Goal: Check status: Check status

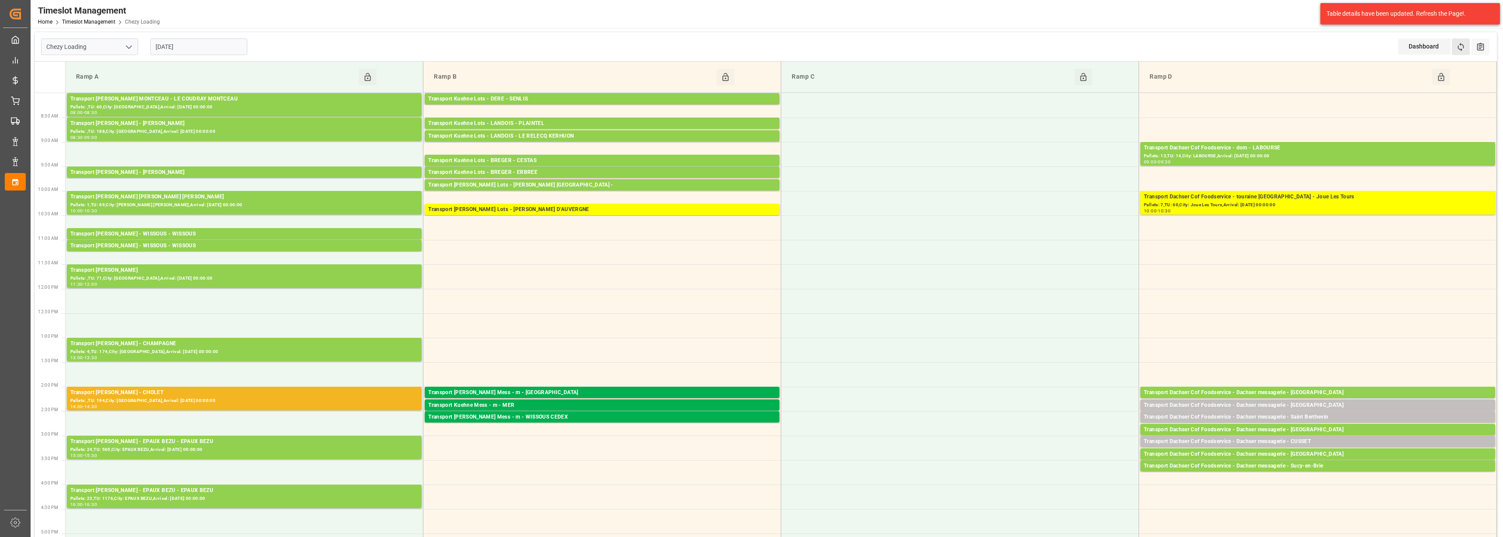
click at [1459, 52] on button "Refresh Time Slots" at bounding box center [1460, 46] width 18 height 17
